Goal: Check status: Check status

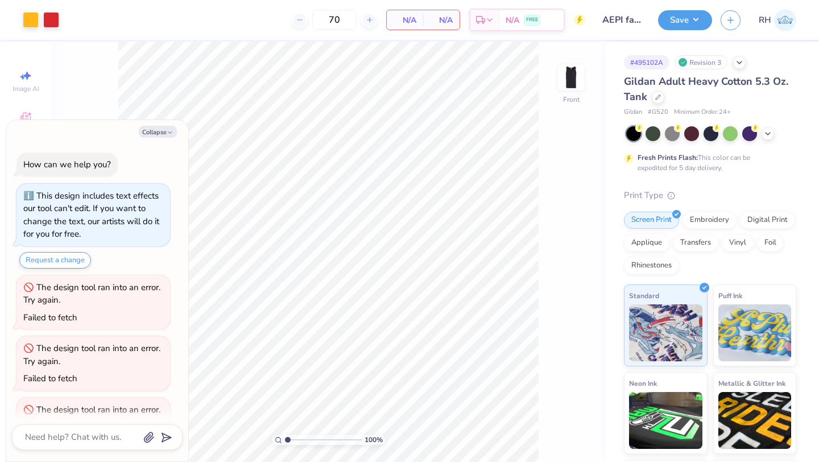
scroll to position [225, 0]
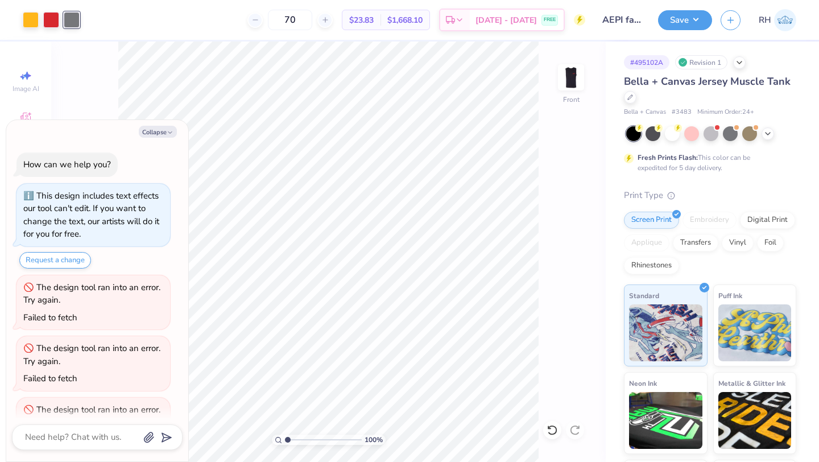
scroll to position [649, 0]
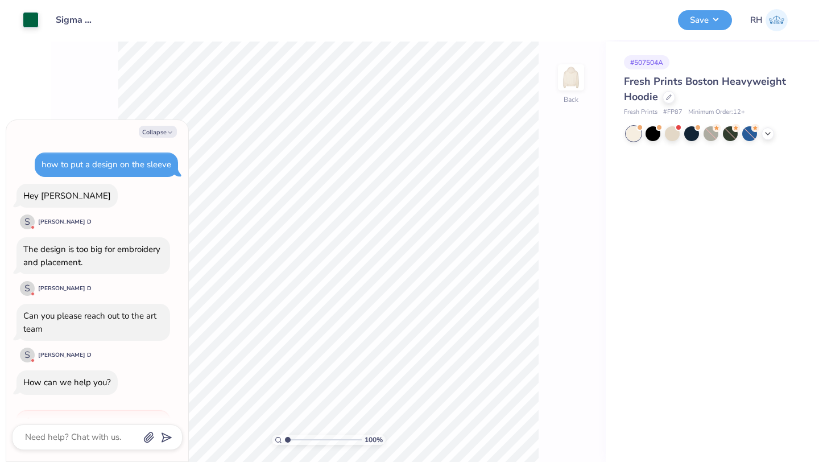
scroll to position [546, 0]
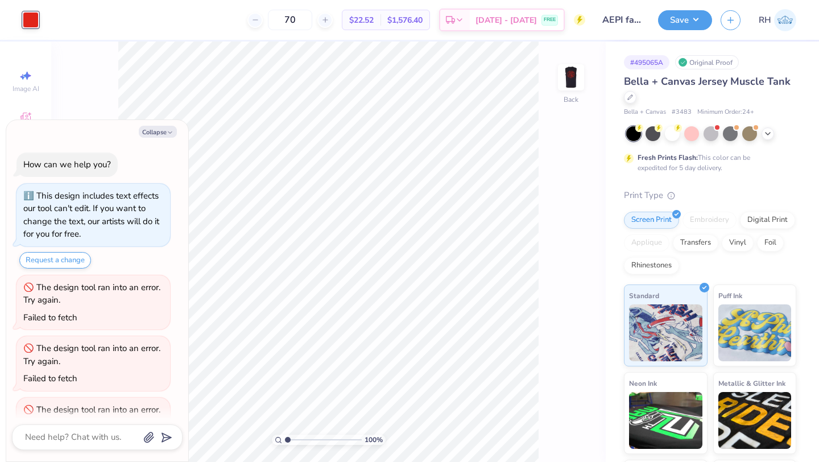
scroll to position [347, 0]
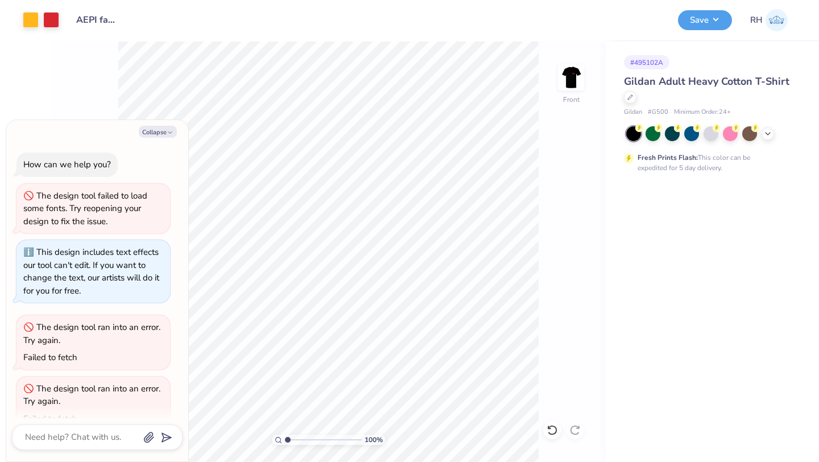
scroll to position [326, 0]
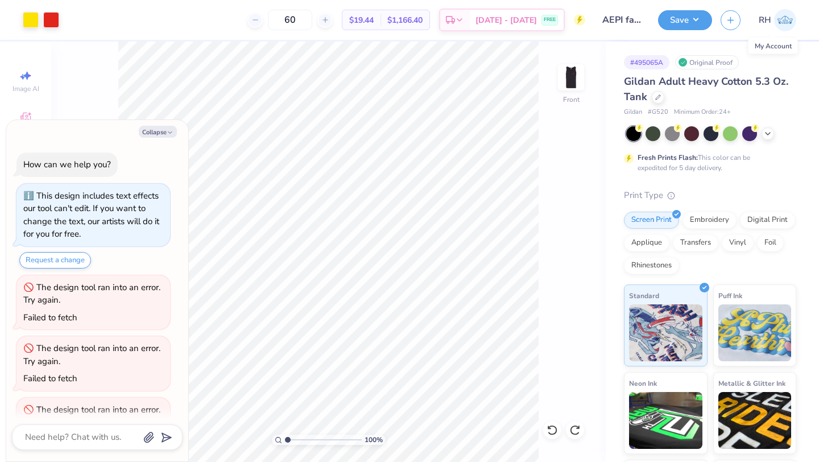
scroll to position [347, 0]
